Goal: Check status: Check status

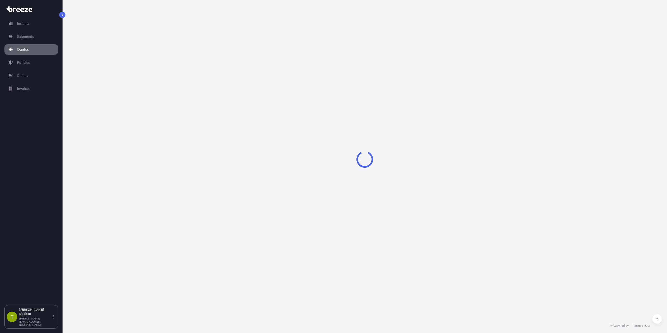
select select "Sea"
select select "Road"
select select "1"
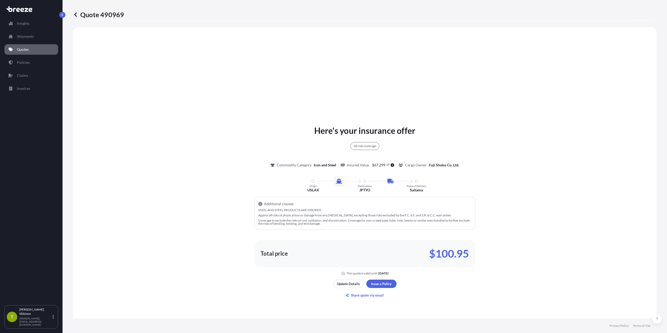
scroll to position [189, 0]
click at [76, 14] on icon at bounding box center [75, 14] width 5 height 5
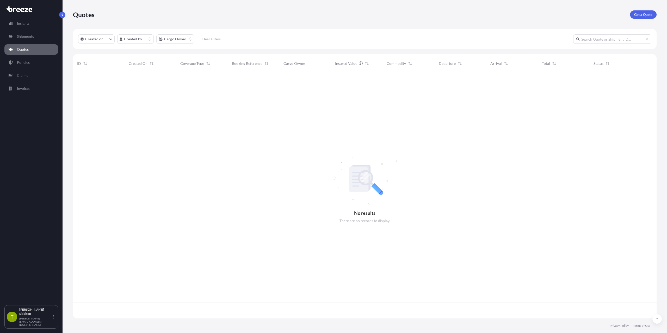
scroll to position [245, 580]
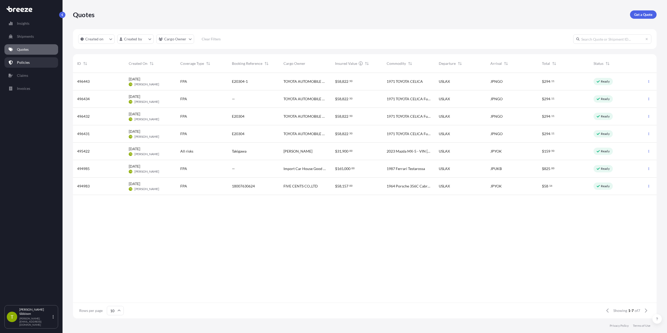
click at [32, 63] on link "Policies" at bounding box center [31, 62] width 54 height 10
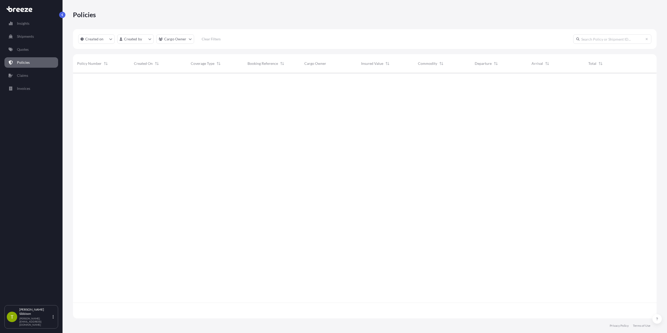
scroll to position [245, 580]
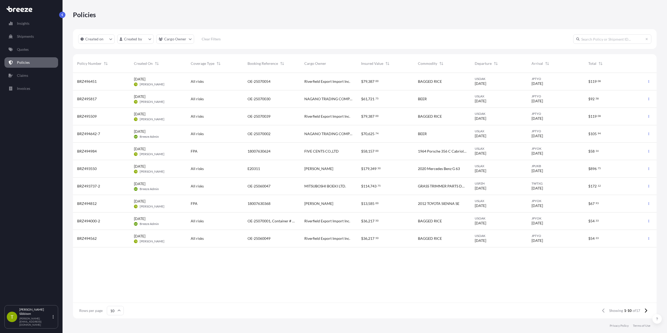
click at [287, 85] on div "OE-25070054" at bounding box center [271, 81] width 57 height 17
